Goal: Task Accomplishment & Management: Manage account settings

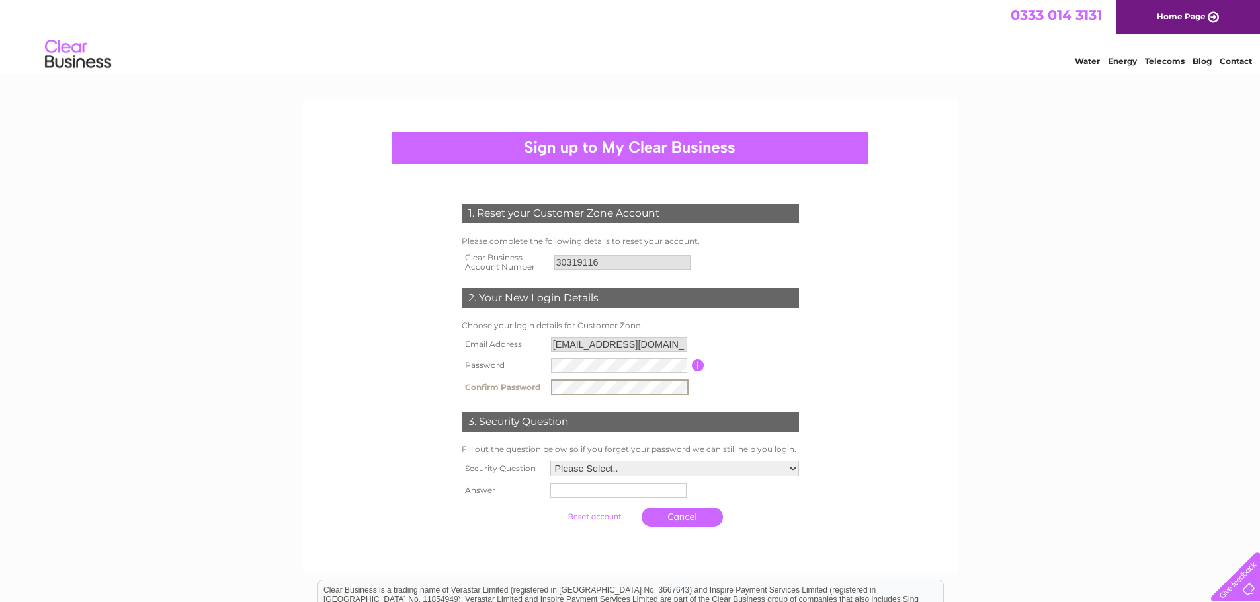
click at [620, 472] on select "Please Select.. In what town or city was your first job? In what town or city d…" at bounding box center [674, 469] width 249 height 16
click at [549, 460] on select "Please Select.. In what town or city was your first job? In what town or city d…" at bounding box center [674, 468] width 250 height 17
click at [600, 489] on input "text" at bounding box center [617, 490] width 136 height 15
click at [651, 472] on select "Please Select.. In what town or city was your first job? In what town or city d…" at bounding box center [674, 468] width 250 height 17
select select "5"
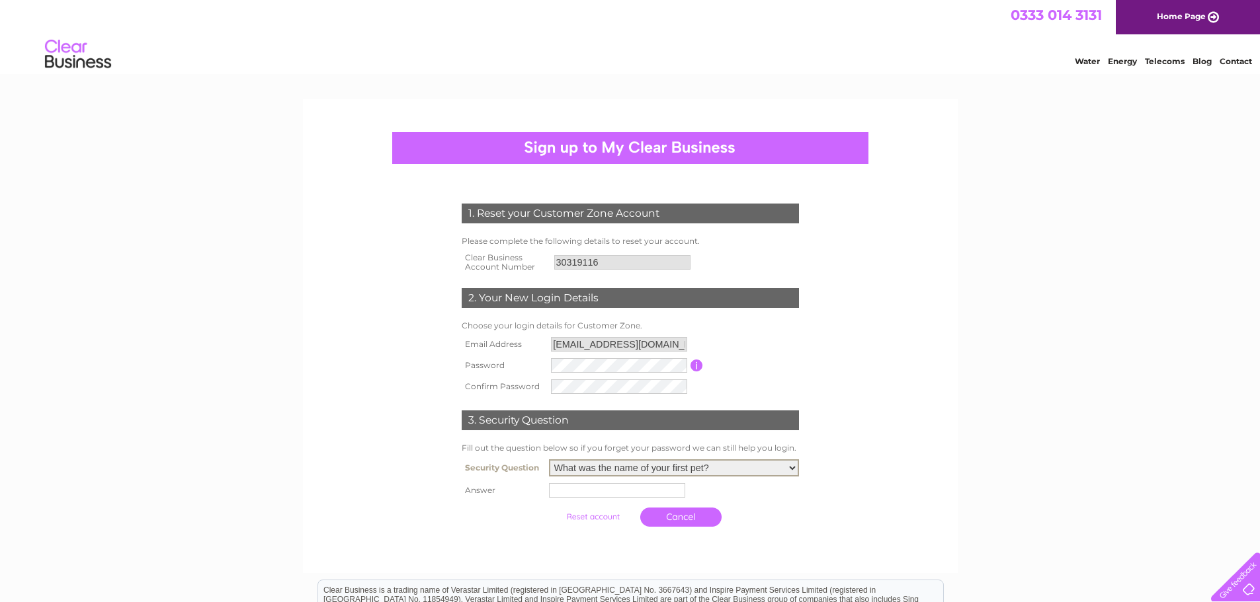
click at [549, 460] on select "Please Select.. In what town or city was your first job? In what town or city d…" at bounding box center [674, 468] width 250 height 17
click at [600, 488] on input "text" at bounding box center [619, 490] width 138 height 16
type input "cat"
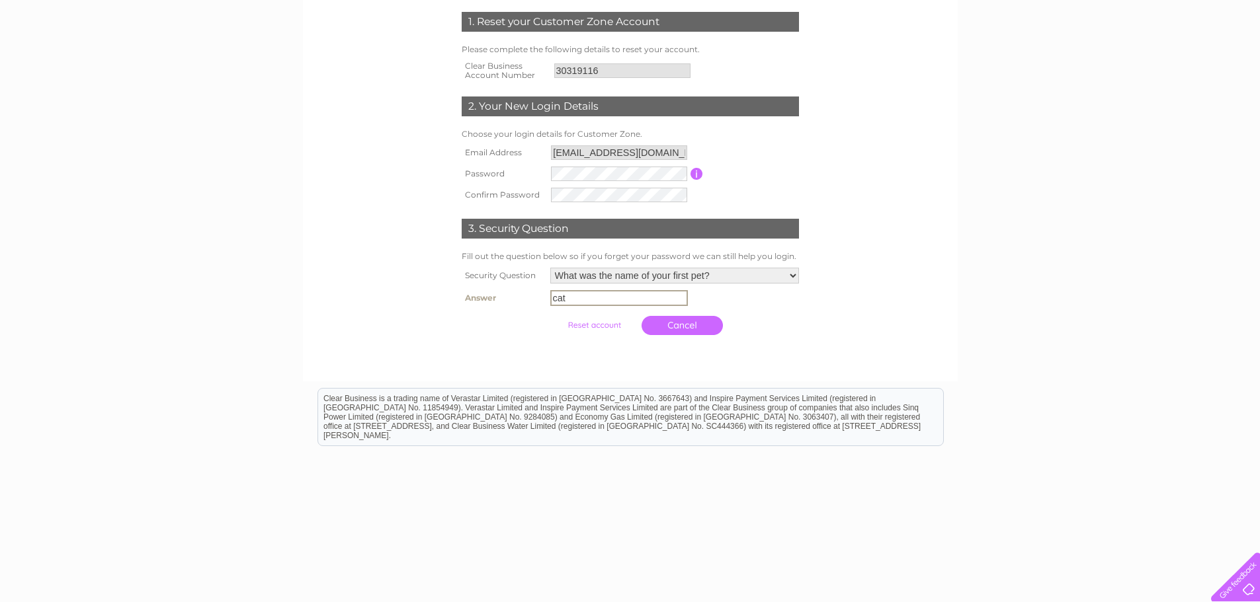
scroll to position [206, 0]
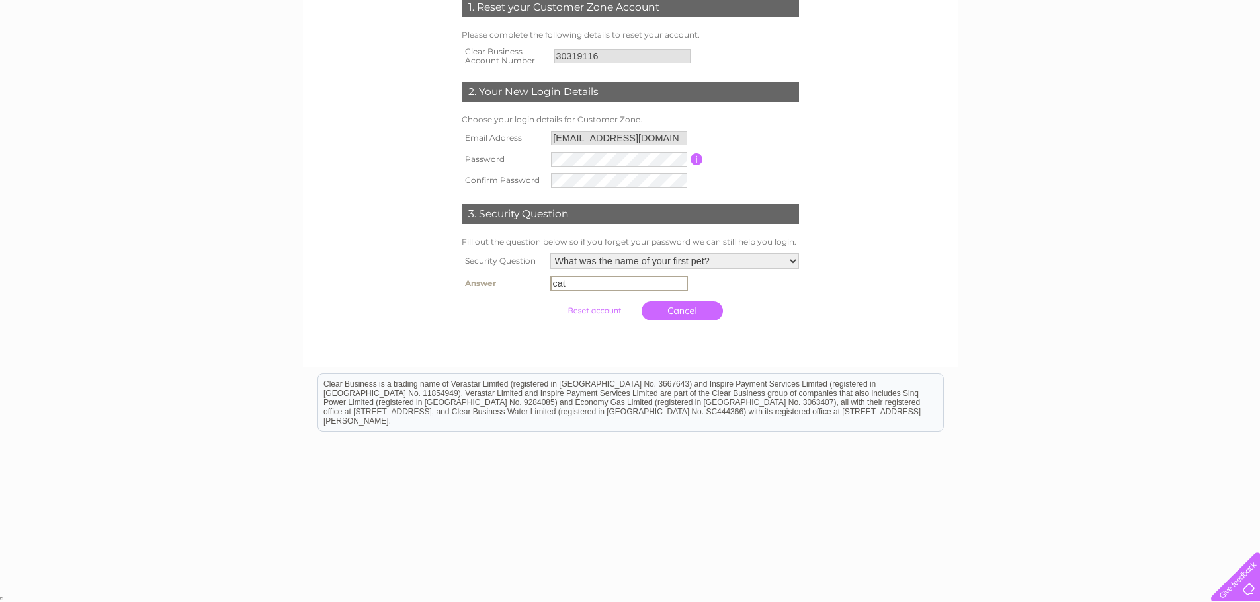
click at [589, 313] on input "submit" at bounding box center [594, 311] width 81 height 19
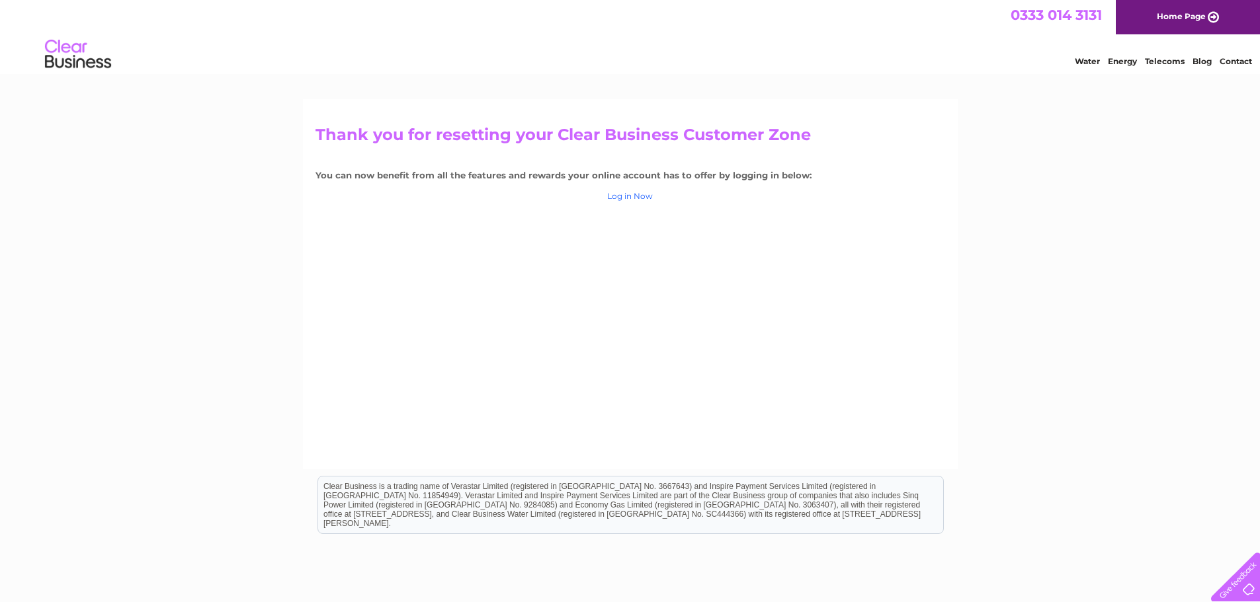
click at [623, 198] on link "Log in Now" at bounding box center [630, 196] width 46 height 10
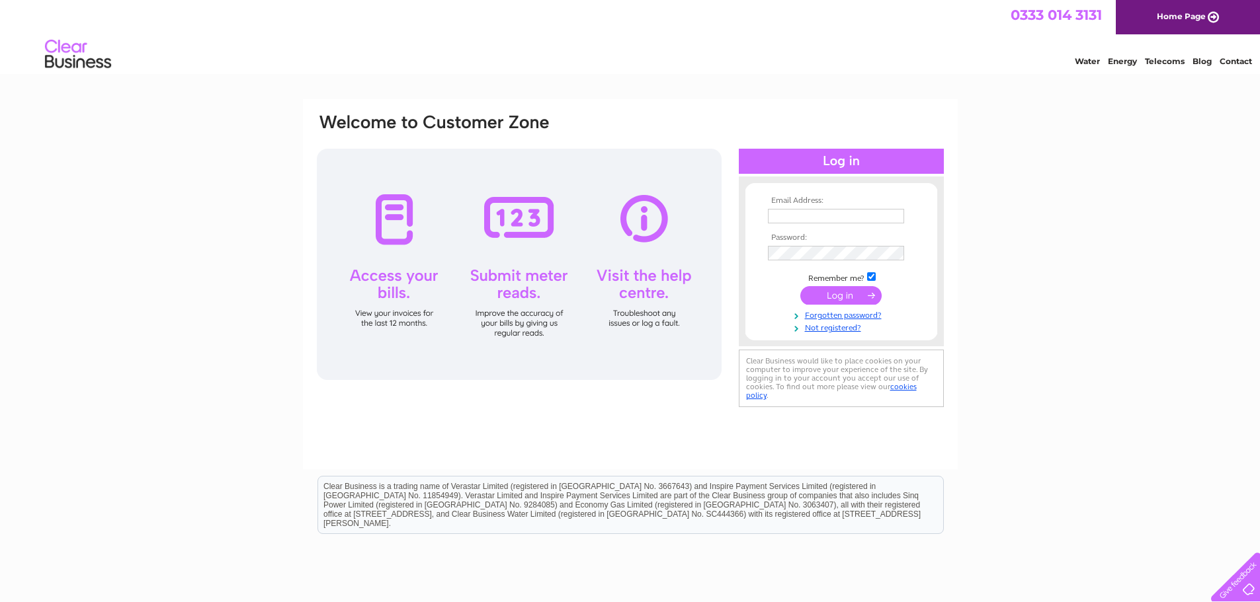
type input "[EMAIL_ADDRESS][DOMAIN_NAME]"
click at [829, 294] on input "submit" at bounding box center [840, 295] width 81 height 19
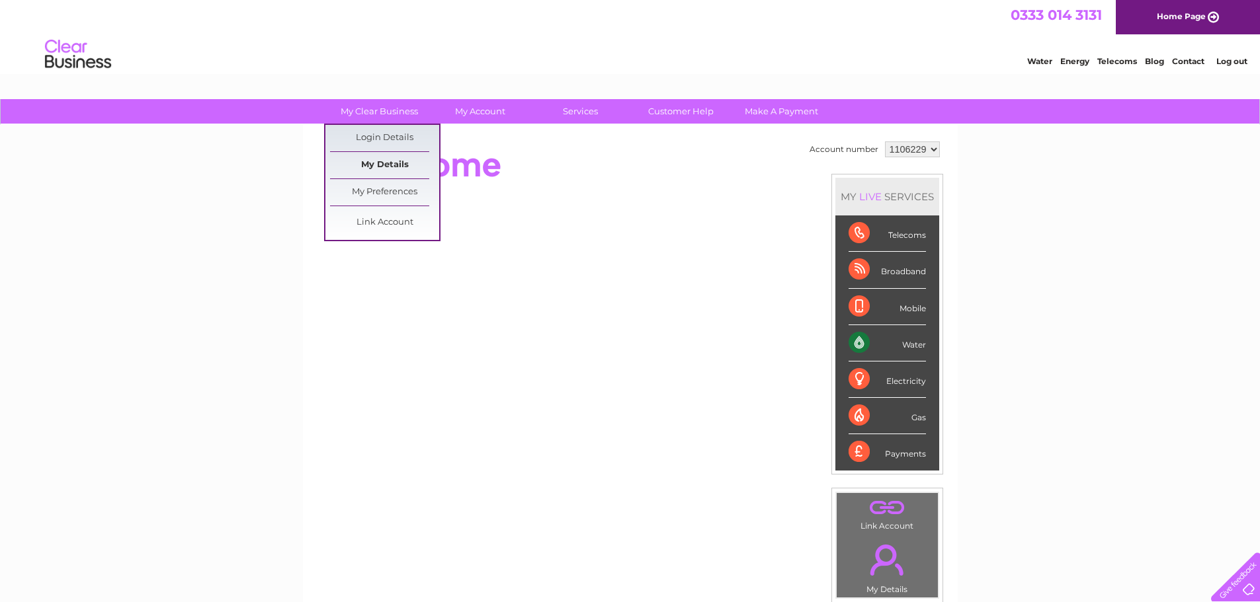
click at [381, 159] on link "My Details" at bounding box center [384, 165] width 109 height 26
